Goal: Information Seeking & Learning: Check status

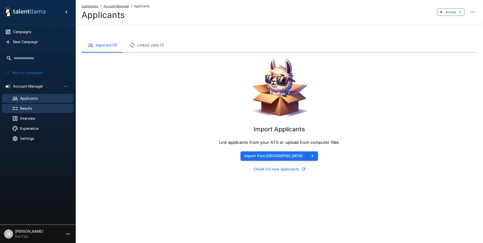
click at [27, 107] on span "Results" at bounding box center [44, 108] width 49 height 5
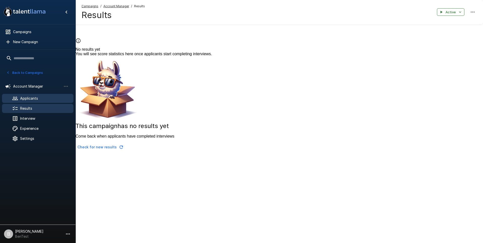
click at [23, 97] on span "Applicants" at bounding box center [44, 98] width 49 height 5
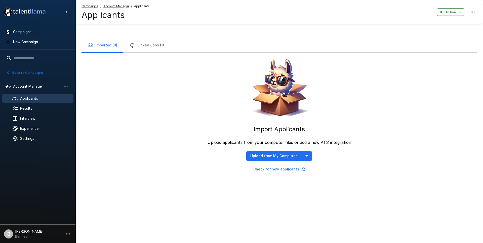
click at [153, 46] on button "Linked Jobs (1)" at bounding box center [146, 45] width 47 height 14
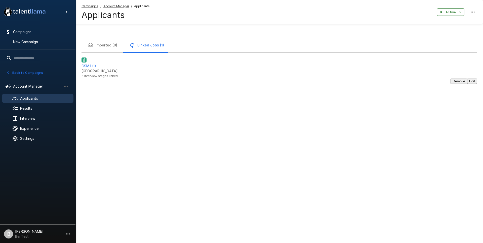
click at [32, 240] on li "B [PERSON_NAME] BenTest" at bounding box center [37, 233] width 75 height 16
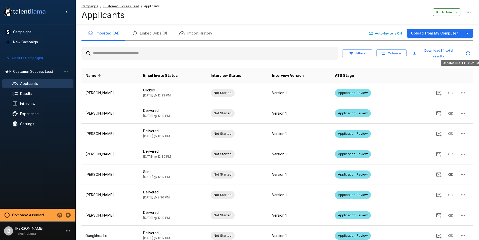
click at [468, 52] on icon "Updated Today - 2:52 PM" at bounding box center [468, 53] width 6 height 6
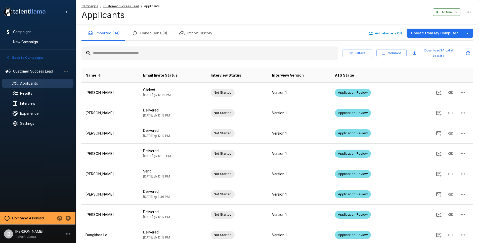
click at [382, 53] on icon "button" at bounding box center [383, 53] width 5 height 5
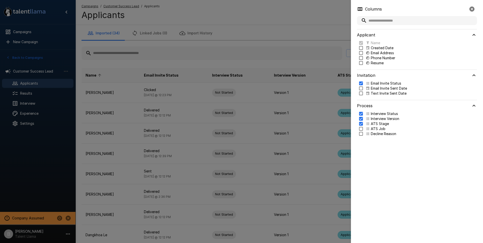
click at [379, 49] on p "Created Date" at bounding box center [382, 47] width 23 height 5
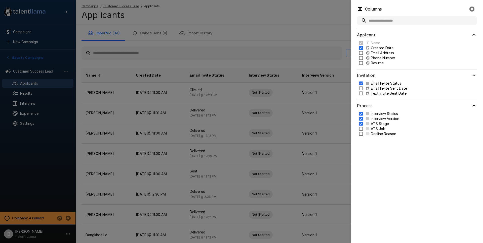
click at [246, 30] on div at bounding box center [241, 121] width 483 height 243
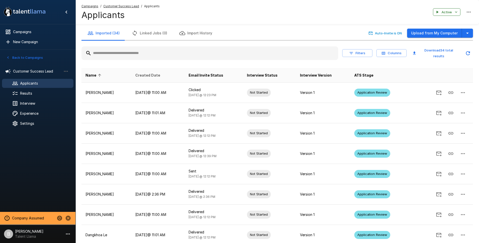
click at [158, 72] on span "Created Date" at bounding box center [147, 75] width 25 height 6
click at [159, 72] on span "Created Date" at bounding box center [150, 75] width 31 height 6
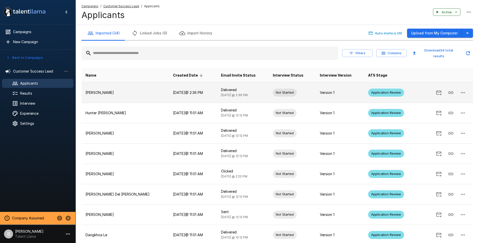
click at [107, 90] on p "[PERSON_NAME]" at bounding box center [124, 92] width 79 height 5
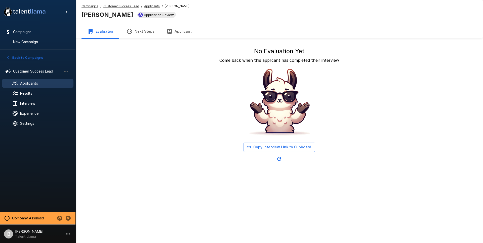
click at [177, 27] on button "Applicant" at bounding box center [178, 31] width 37 height 14
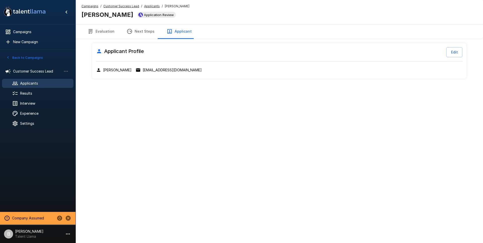
click at [108, 34] on button "Evaluation" at bounding box center [100, 31] width 39 height 14
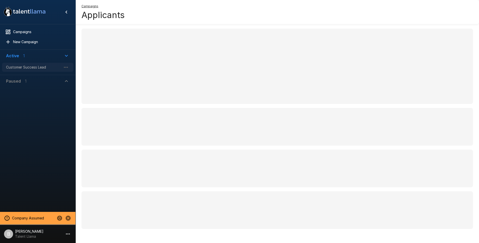
click at [35, 65] on span "Customer Success Lead" at bounding box center [33, 67] width 55 height 5
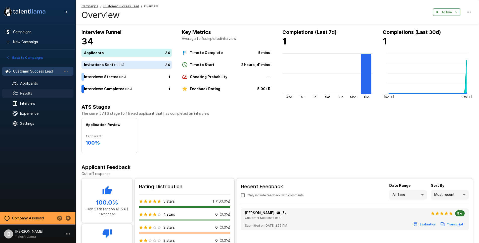
click at [39, 97] on div "Results" at bounding box center [37, 93] width 71 height 9
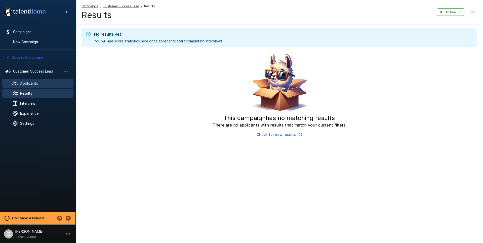
click at [42, 81] on span "Applicants" at bounding box center [44, 83] width 49 height 5
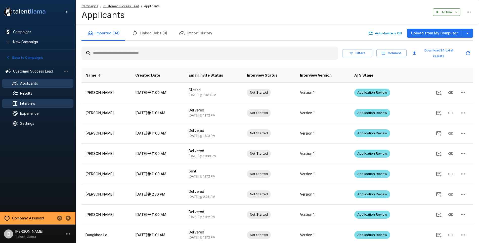
click at [40, 99] on div "Interview" at bounding box center [37, 103] width 71 height 9
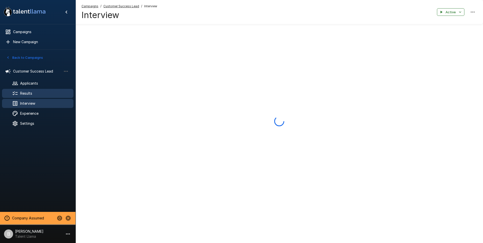
click at [43, 95] on span "Results" at bounding box center [44, 93] width 49 height 5
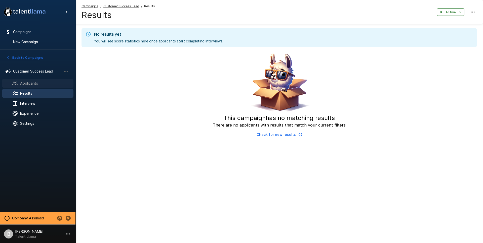
click at [28, 83] on span "Applicants" at bounding box center [44, 83] width 49 height 5
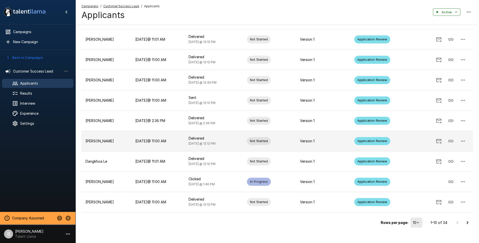
scroll to position [76, 0]
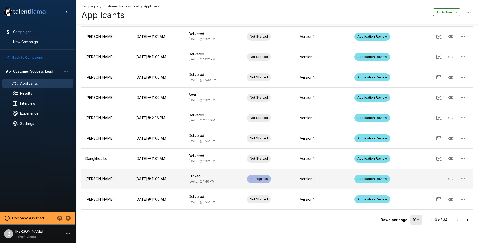
click at [101, 177] on p "[PERSON_NAME]" at bounding box center [106, 179] width 42 height 5
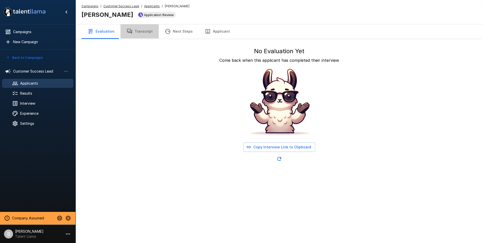
click at [150, 31] on button "Transcript" at bounding box center [139, 31] width 38 height 14
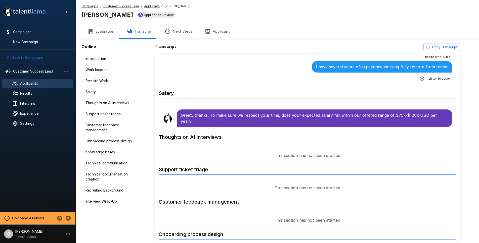
scroll to position [199, 0]
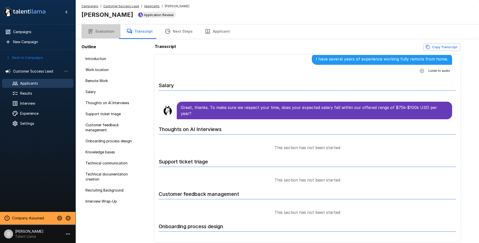
click at [104, 30] on button "Evaluation" at bounding box center [100, 31] width 39 height 14
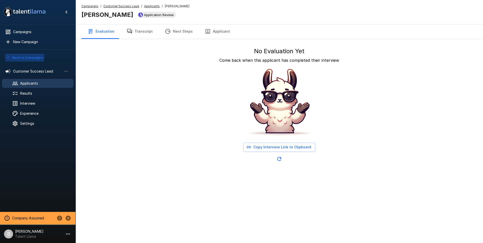
click at [39, 57] on button "Back to Campaigns" at bounding box center [24, 58] width 39 height 8
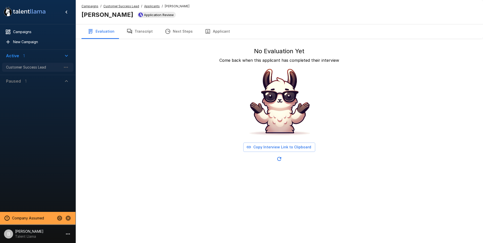
click at [37, 64] on div "Customer Success Lead" at bounding box center [37, 67] width 71 height 9
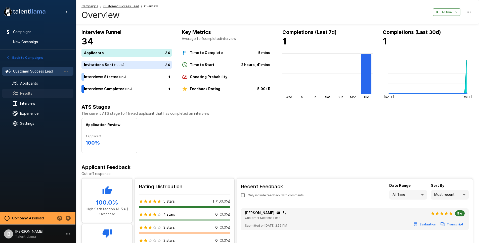
click at [31, 94] on span "Results" at bounding box center [44, 93] width 49 height 5
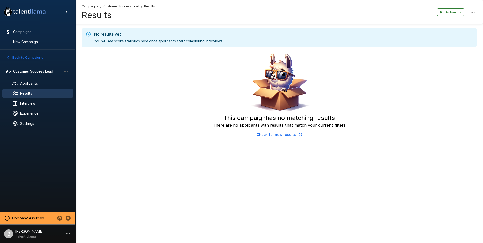
click at [130, 6] on u "Customer Success Lead" at bounding box center [121, 6] width 36 height 4
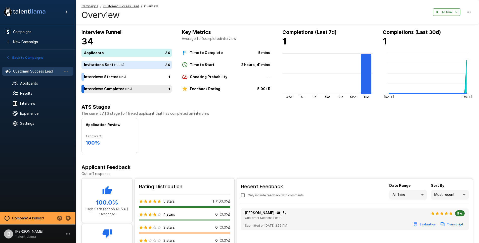
click at [128, 88] on div "1" at bounding box center [127, 89] width 92 height 8
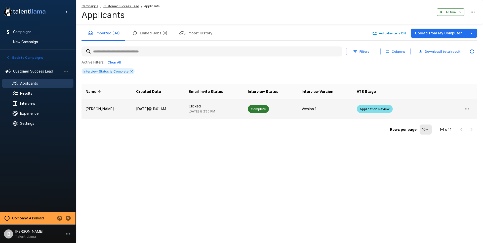
click at [113, 113] on td "[PERSON_NAME]" at bounding box center [106, 109] width 51 height 20
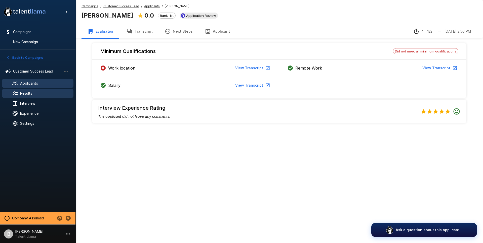
click at [32, 94] on span "Results" at bounding box center [44, 93] width 49 height 5
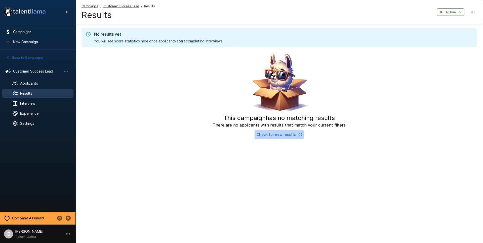
click at [300, 134] on icon "button" at bounding box center [300, 134] width 5 height 5
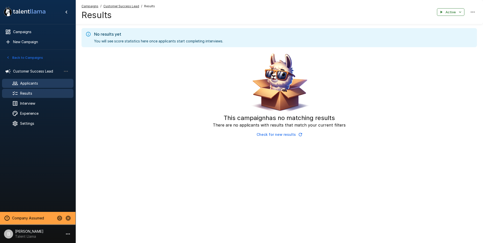
click at [38, 83] on span "Applicants" at bounding box center [44, 83] width 49 height 5
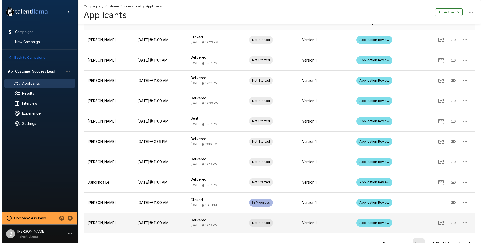
scroll to position [76, 0]
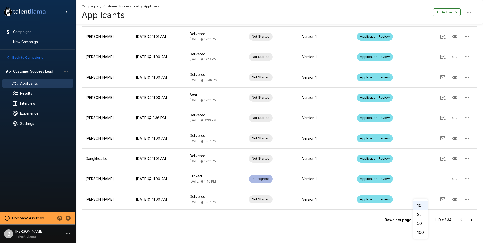
click at [418, 167] on body ".st0{fill:#FFFFFF;} .st1{fill:#76a4ed;} Campaigns New Campaign Active 1 Custome…" at bounding box center [243, 45] width 486 height 243
click at [420, 232] on li "100" at bounding box center [420, 232] width 15 height 9
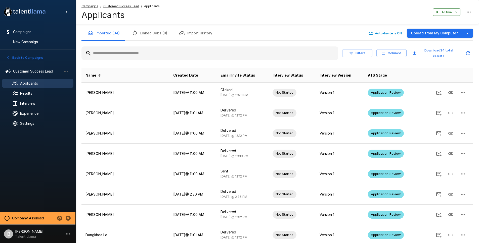
scroll to position [565, 0]
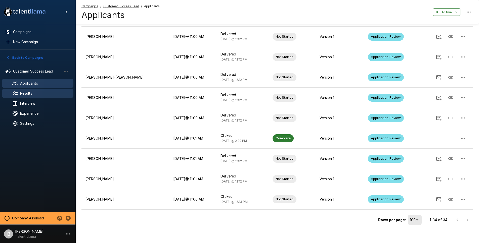
click at [45, 95] on span "Results" at bounding box center [44, 93] width 49 height 5
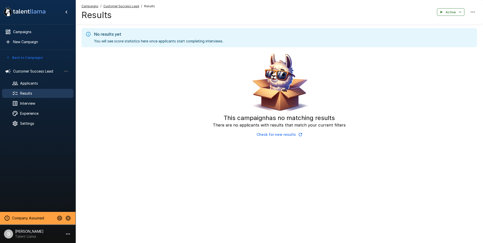
click at [471, 11] on icon "button" at bounding box center [472, 12] width 6 height 6
click at [380, 11] on div at bounding box center [241, 121] width 483 height 243
click at [298, 134] on icon "button" at bounding box center [299, 134] width 3 height 3
click at [28, 85] on span "Applicants" at bounding box center [44, 83] width 49 height 5
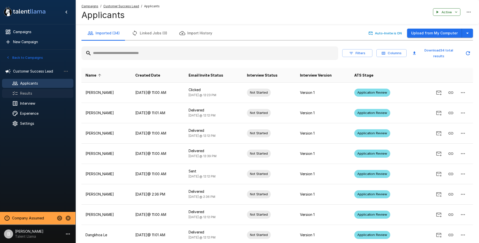
click at [27, 89] on div "Results" at bounding box center [37, 93] width 71 height 9
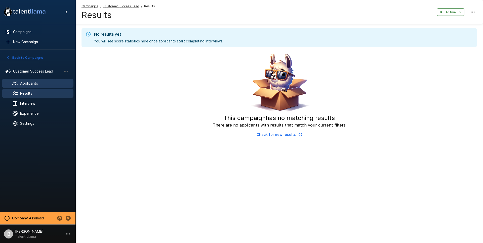
click at [35, 83] on span "Applicants" at bounding box center [44, 83] width 49 height 5
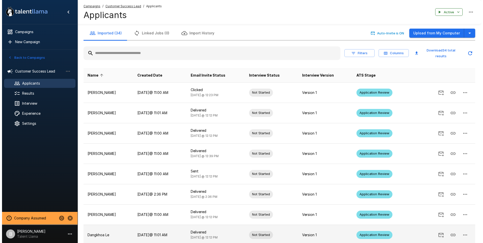
scroll to position [76, 0]
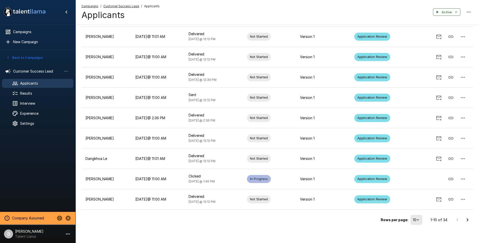
click at [420, 167] on body ".st0{fill:#FFFFFF;} .st1{fill:#76a4ed;} Campaigns New Campaign Active 1 Custome…" at bounding box center [239, 45] width 479 height 243
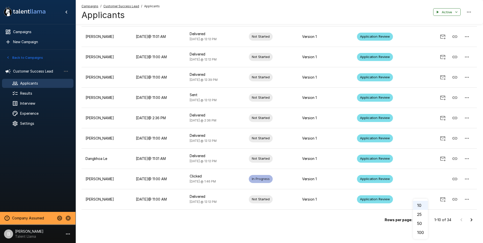
click at [420, 231] on li "100" at bounding box center [420, 232] width 15 height 9
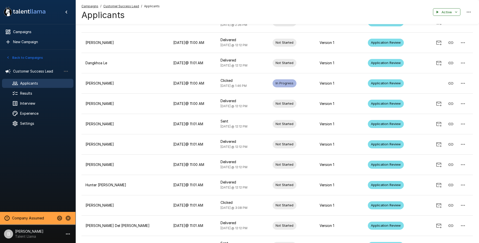
scroll to position [565, 0]
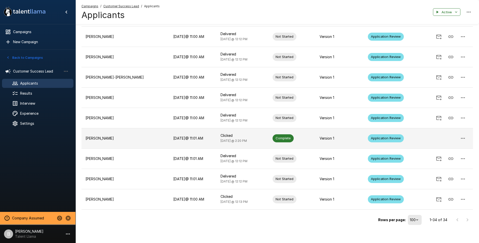
click at [112, 137] on td "[PERSON_NAME]" at bounding box center [125, 138] width 88 height 20
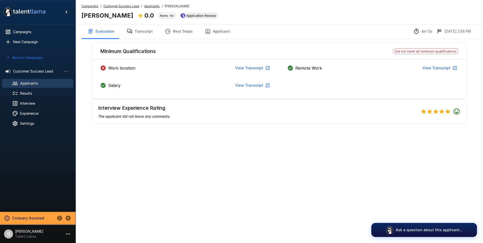
click at [154, 7] on u "Applicants" at bounding box center [152, 6] width 16 height 4
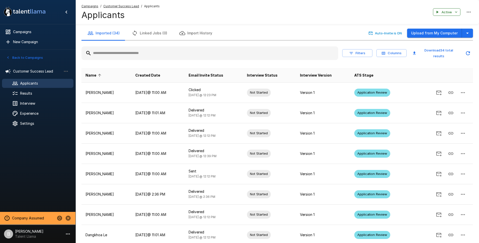
click at [352, 52] on icon "button" at bounding box center [351, 53] width 5 height 5
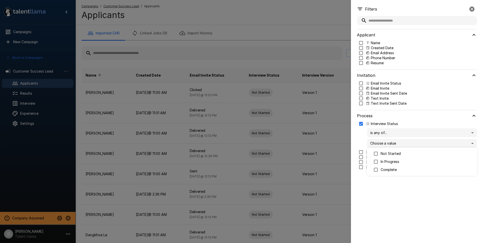
click at [386, 143] on body ".st0{fill:#FFFFFF;} .st1{fill:#76a4ed;} Campaigns New Campaign Active 1 Custome…" at bounding box center [243, 121] width 486 height 243
click at [388, 169] on p "Complete" at bounding box center [426, 169] width 92 height 5
type input "********"
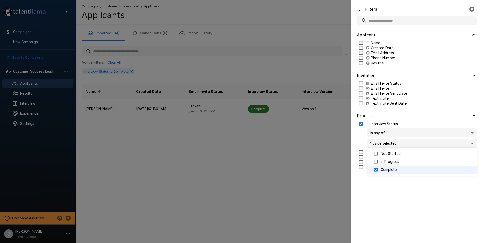
click at [236, 41] on div at bounding box center [241, 121] width 483 height 243
click at [474, 8] on icon "button" at bounding box center [472, 9] width 6 height 6
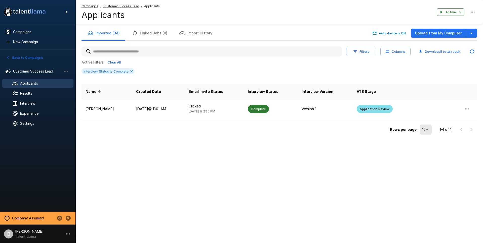
click at [471, 50] on icon "Updated Today - 3:13 PM" at bounding box center [472, 52] width 6 height 6
click at [378, 86] on th "ATS Stage" at bounding box center [382, 91] width 61 height 15
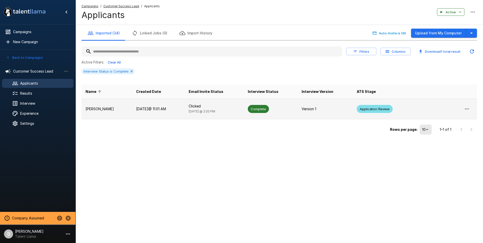
click at [130, 111] on td "Tracy Deslaurier" at bounding box center [106, 109] width 51 height 20
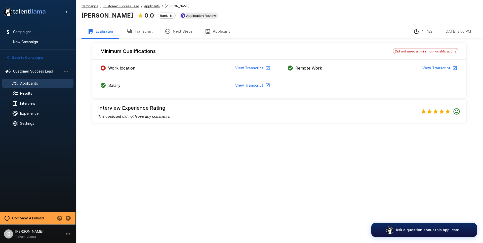
click at [253, 64] on button "View Transcript" at bounding box center [252, 68] width 38 height 9
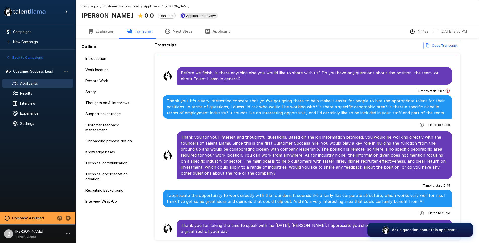
scroll to position [2, 0]
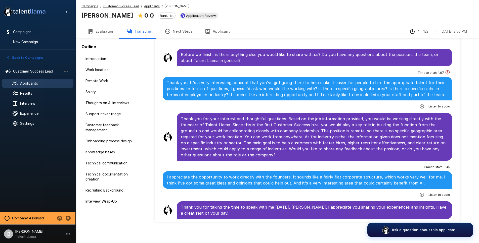
scroll to position [23, 0]
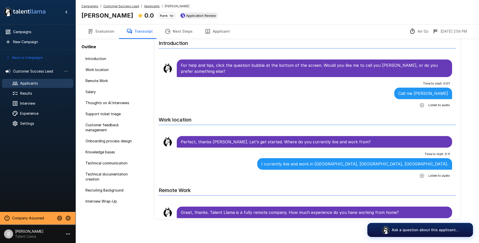
click at [144, 6] on u "Applicants" at bounding box center [152, 6] width 16 height 4
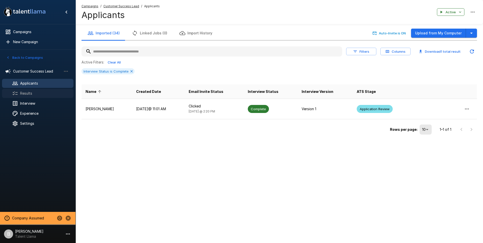
click at [28, 90] on div "Results" at bounding box center [37, 93] width 71 height 9
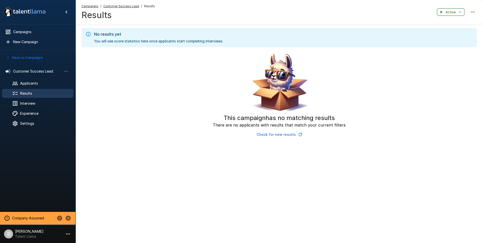
click at [457, 11] on icon "button" at bounding box center [459, 12] width 5 height 5
click at [475, 11] on div at bounding box center [241, 121] width 483 height 243
click at [473, 11] on icon "button" at bounding box center [472, 12] width 6 height 6
click at [115, 82] on div at bounding box center [241, 121] width 483 height 243
click at [299, 135] on icon "button" at bounding box center [300, 134] width 5 height 5
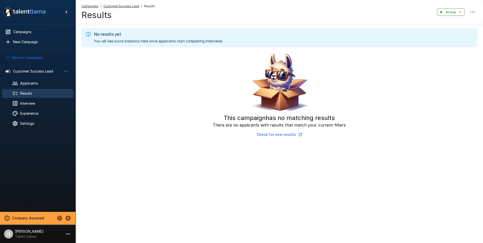
click at [176, 120] on div "This campaign has no matching results There are no applicants with results that…" at bounding box center [278, 95] width 395 height 88
